Goal: Navigation & Orientation: Find specific page/section

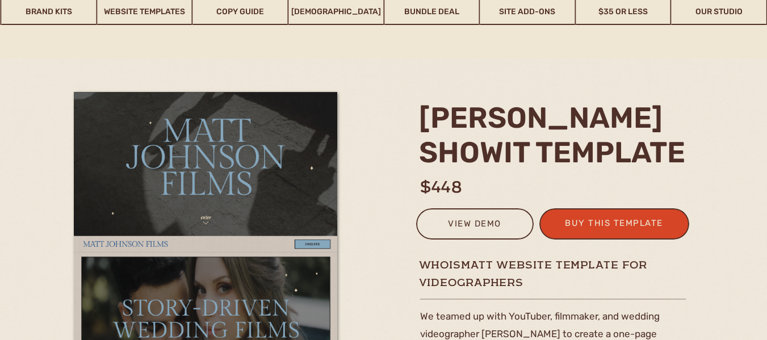
scroll to position [114, 0]
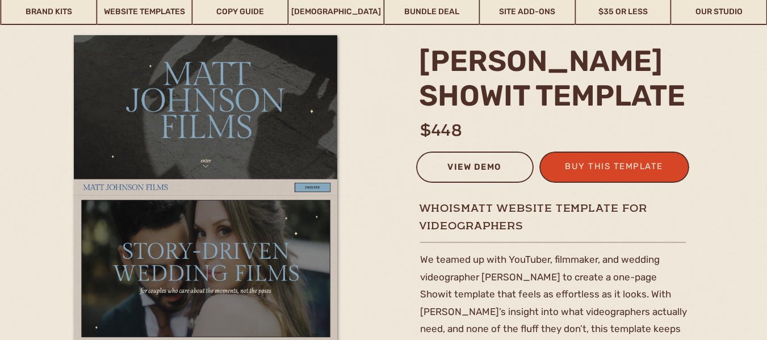
click at [458, 164] on div "view demo" at bounding box center [475, 169] width 103 height 19
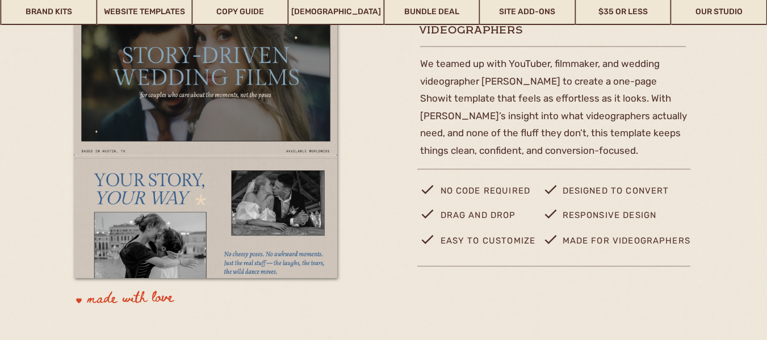
scroll to position [0, 0]
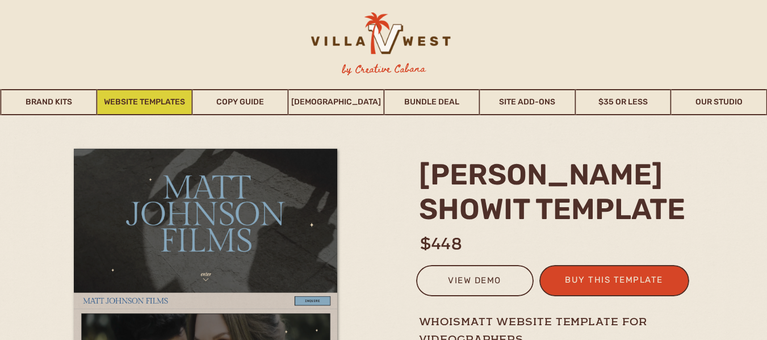
click at [164, 103] on link "Website Templates" at bounding box center [144, 102] width 95 height 26
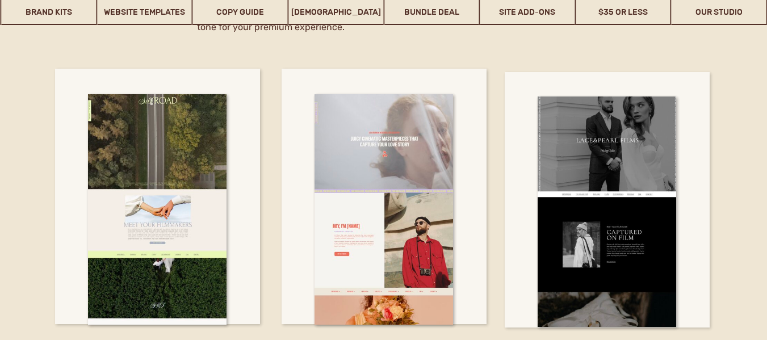
scroll to position [6506, 0]
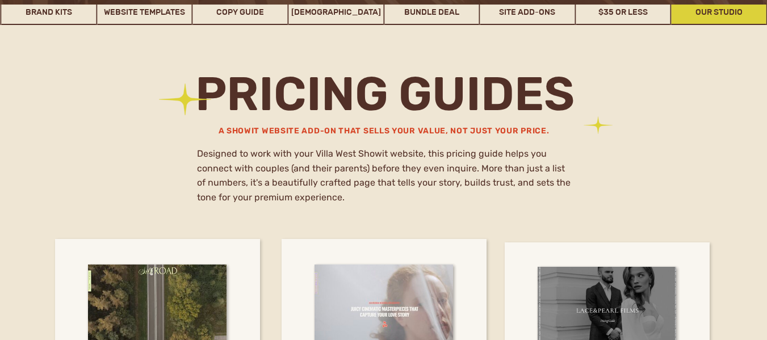
click at [718, 8] on link "Our Studio" at bounding box center [719, 12] width 95 height 26
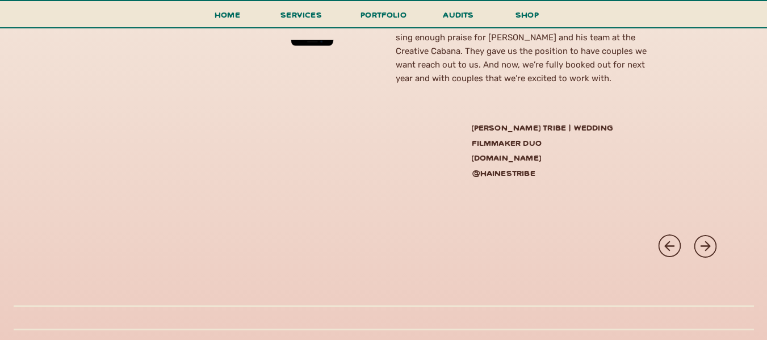
scroll to position [3407, 0]
